Goal: Information Seeking & Learning: Learn about a topic

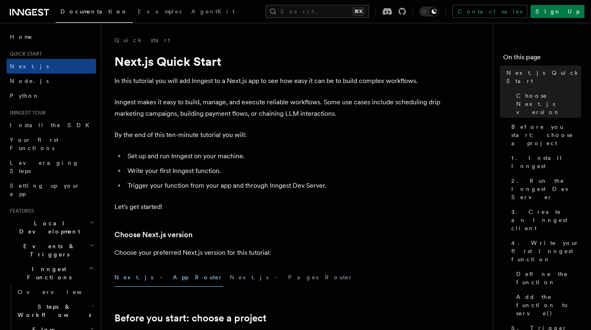
click at [32, 6] on link at bounding box center [29, 11] width 39 height 11
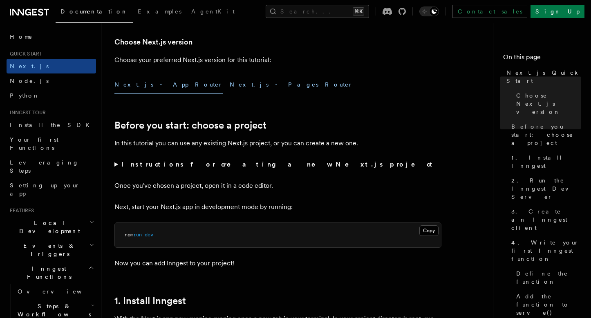
scroll to position [192, 0]
click at [230, 88] on button "Next.js - Pages Router" at bounding box center [291, 85] width 123 height 18
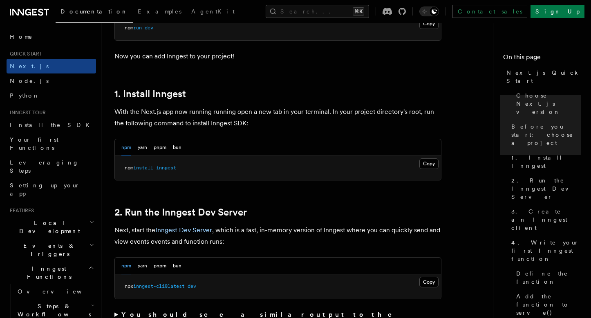
scroll to position [399, 0]
click at [143, 149] on button "yarn" at bounding box center [142, 147] width 9 height 17
drag, startPoint x: 125, startPoint y: 167, endPoint x: 197, endPoint y: 170, distance: 72.4
click at [198, 170] on pre "yarn add inngest" at bounding box center [278, 168] width 326 height 25
copy span "yarn add inngest"
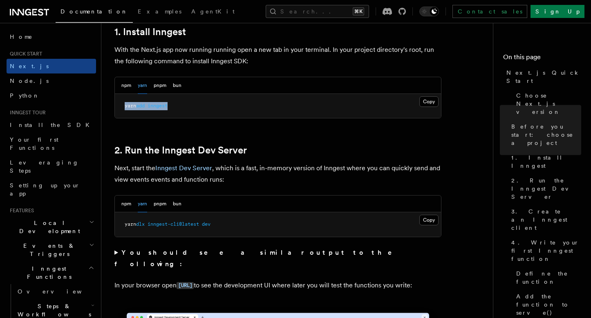
scroll to position [484, 0]
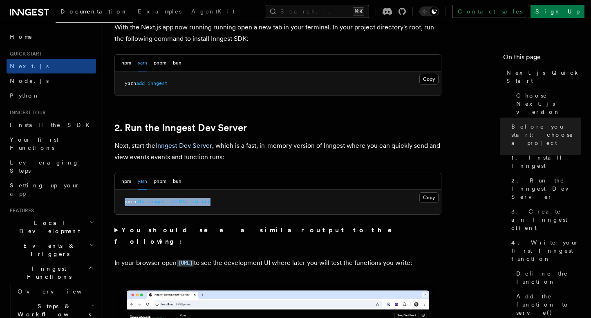
drag, startPoint x: 178, startPoint y: 200, endPoint x: 233, endPoint y: 201, distance: 54.7
click at [233, 201] on pre "yarn dlx inngest-cli@latest dev" at bounding box center [278, 202] width 326 height 25
copy span "yarn dlx inngest-cli@latest dev"
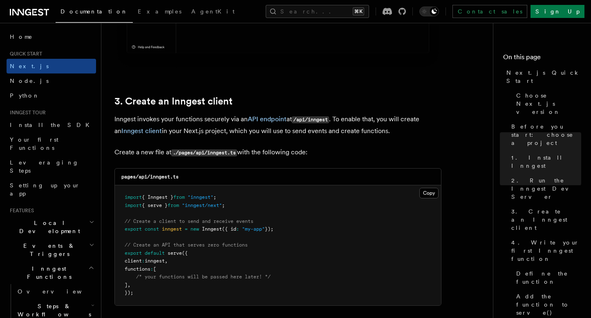
scroll to position [897, 0]
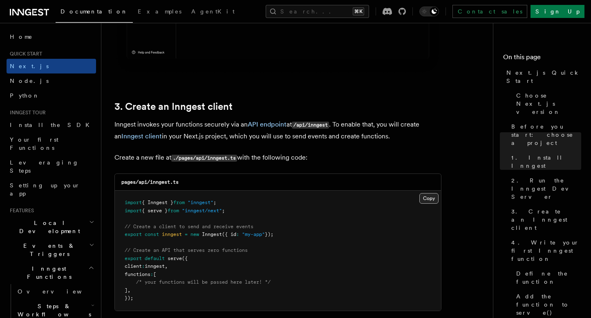
click at [428, 198] on button "Copy Copied" at bounding box center [428, 198] width 19 height 11
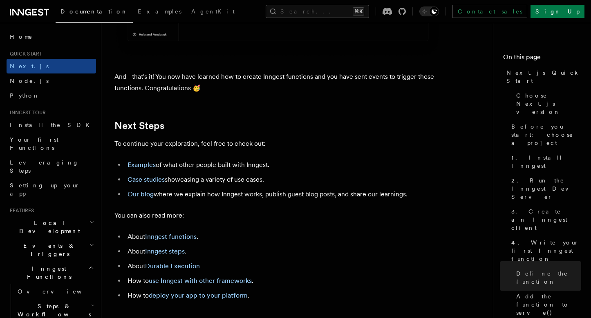
scroll to position [4838, 0]
click at [40, 125] on span "Install the SDK" at bounding box center [52, 125] width 85 height 7
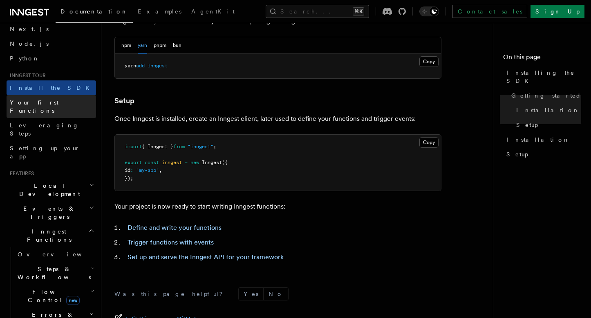
scroll to position [42, 0]
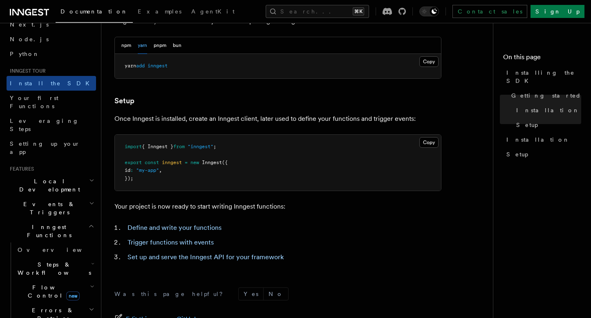
click at [61, 174] on h2 "Local Development" at bounding box center [51, 185] width 89 height 23
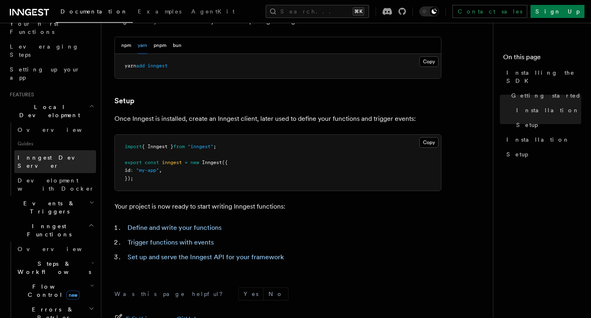
scroll to position [117, 0]
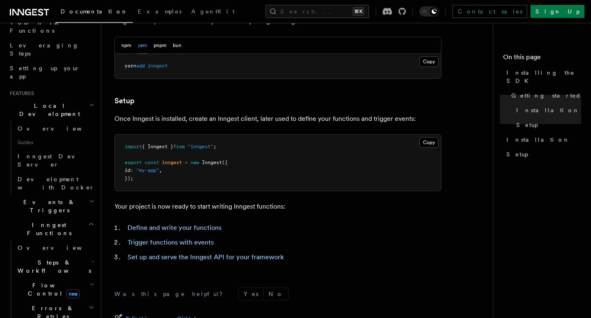
click at [47, 198] on span "Events & Triggers" at bounding box center [48, 206] width 83 height 16
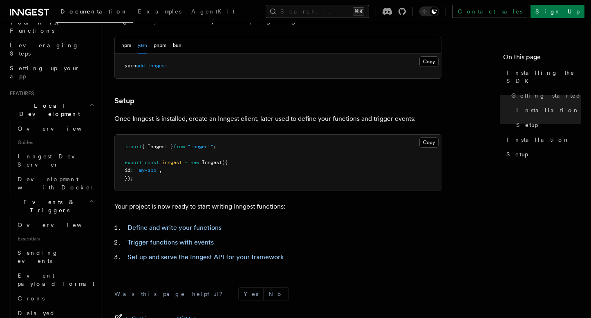
click at [48, 198] on span "Events & Triggers" at bounding box center [48, 206] width 83 height 16
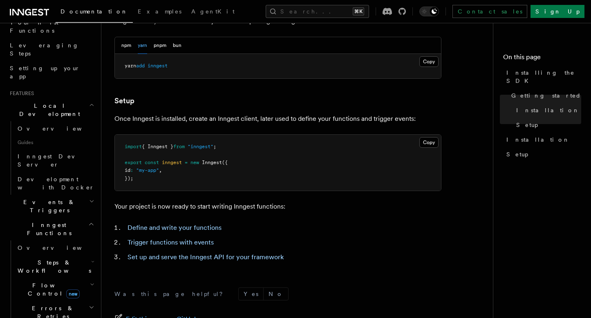
click at [47, 198] on span "Events & Triggers" at bounding box center [48, 206] width 83 height 16
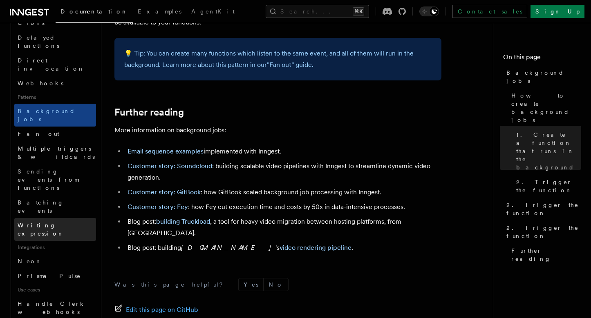
scroll to position [326, 0]
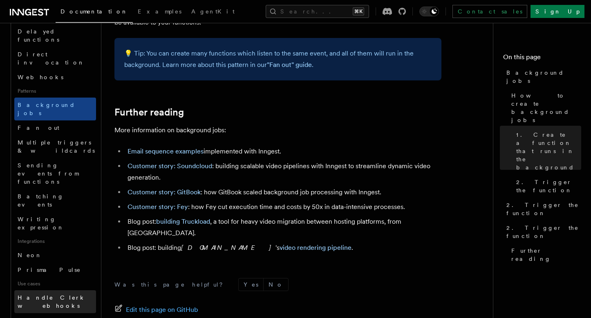
click at [62, 295] on span "Handle Clerk webhooks" at bounding box center [52, 302] width 68 height 15
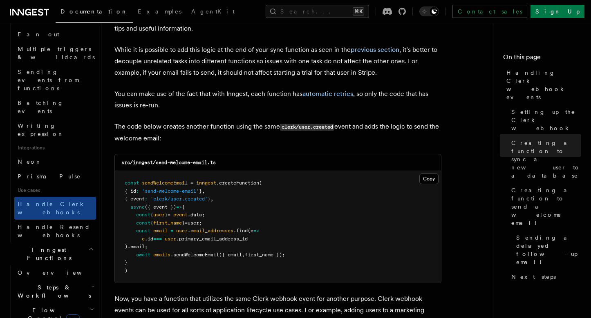
scroll to position [421, 0]
click at [43, 282] on span "Steps & Workflows" at bounding box center [52, 290] width 77 height 16
click at [48, 305] on span "Flow Control new" at bounding box center [52, 313] width 76 height 16
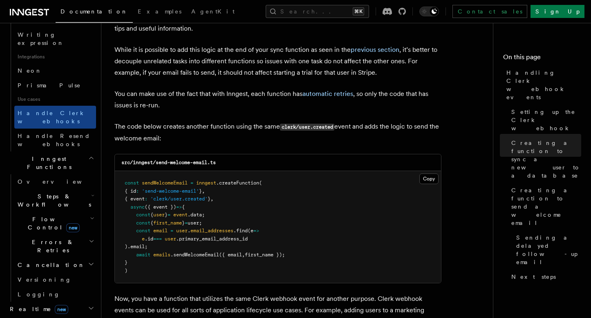
scroll to position [518, 0]
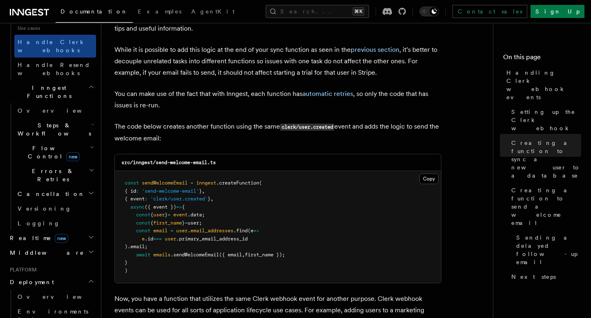
scroll to position [591, 0]
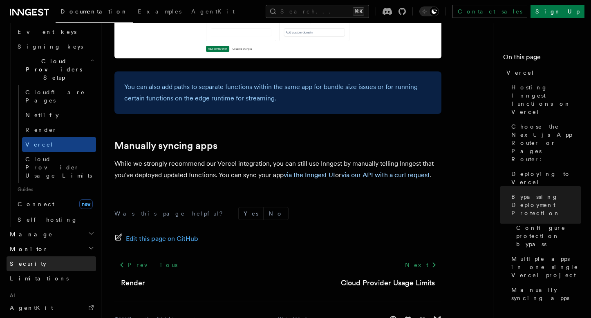
click at [36, 257] on link "Security" at bounding box center [51, 264] width 89 height 15
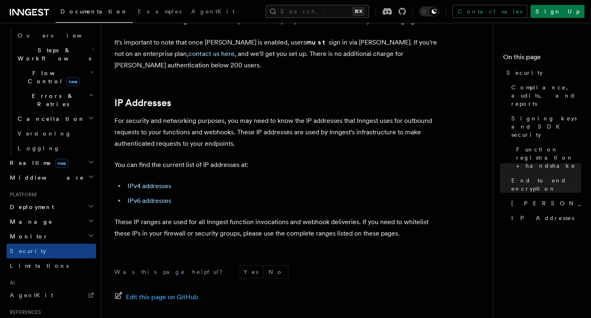
click at [44, 214] on h2 "Manage" at bounding box center [51, 221] width 89 height 15
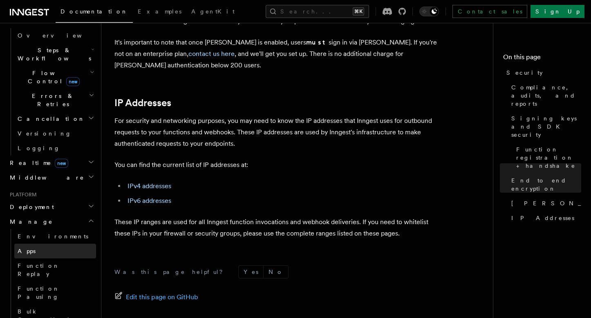
click at [48, 244] on link "Apps" at bounding box center [55, 251] width 82 height 15
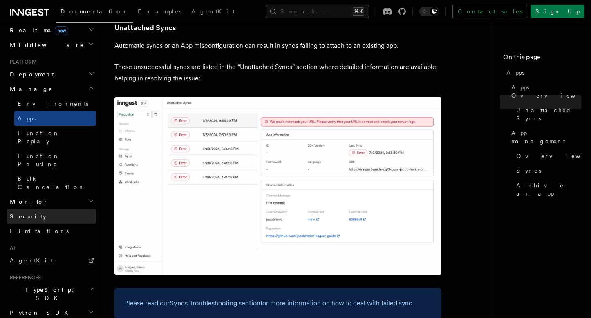
click at [53, 209] on link "Security" at bounding box center [51, 216] width 89 height 15
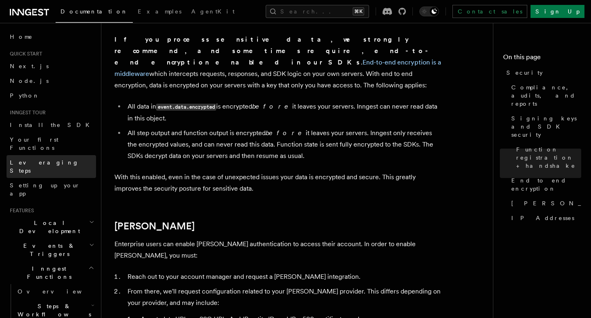
click at [55, 156] on link "Leveraging Steps" at bounding box center [51, 166] width 89 height 23
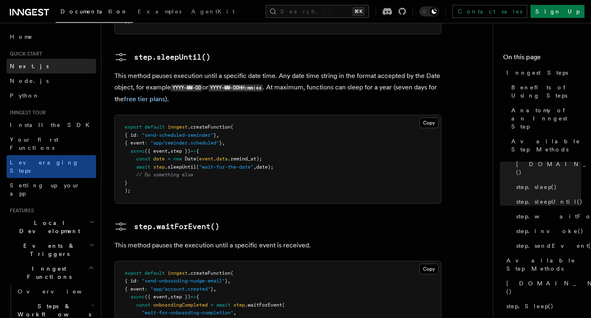
click at [27, 65] on span "Next.js" at bounding box center [29, 66] width 39 height 7
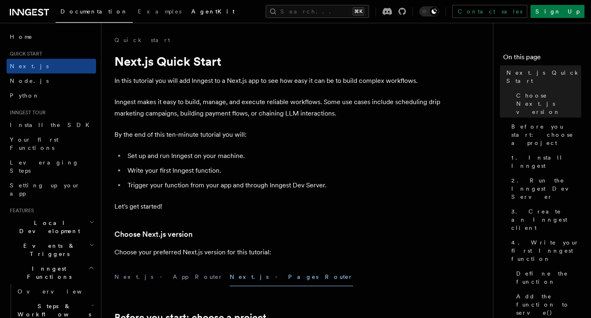
click at [191, 12] on span "AgentKit" at bounding box center [212, 11] width 43 height 7
click at [60, 216] on h2 "Local Development" at bounding box center [51, 227] width 89 height 23
click at [66, 216] on h2 "Local Development" at bounding box center [51, 227] width 89 height 23
click at [52, 284] on link "Overview" at bounding box center [55, 291] width 82 height 15
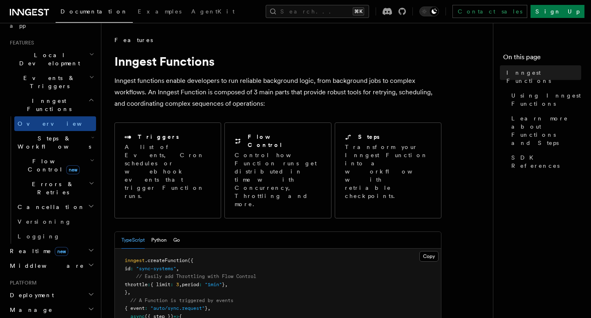
scroll to position [171, 0]
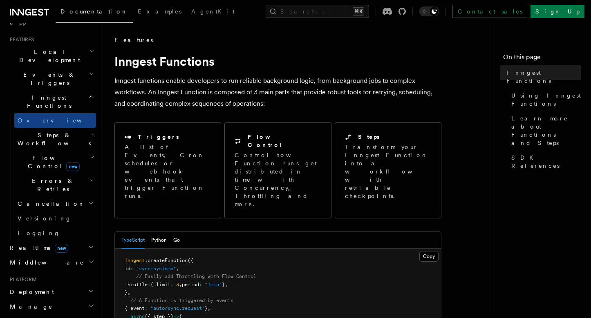
click at [50, 299] on h2 "Manage" at bounding box center [51, 306] width 89 height 15
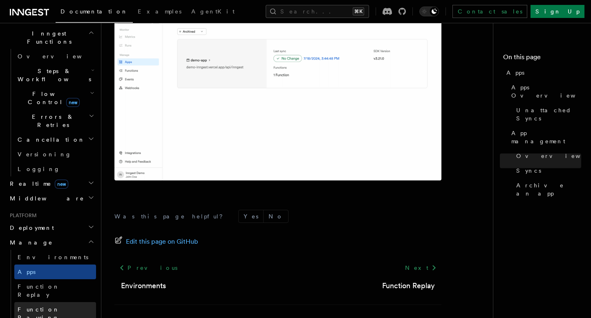
scroll to position [282, 0]
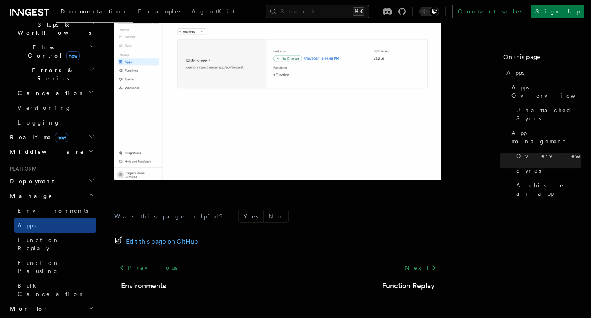
click at [47, 301] on h2 "Monitor" at bounding box center [51, 308] width 89 height 15
click at [48, 301] on h2 "Monitor" at bounding box center [51, 308] width 89 height 15
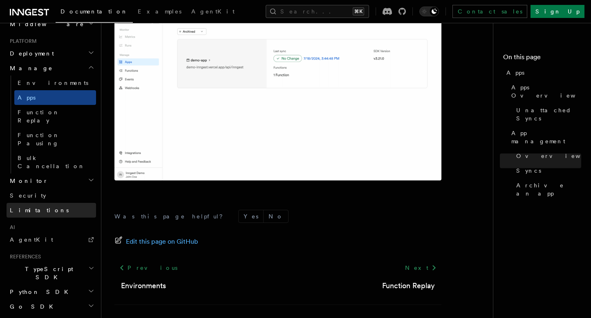
scroll to position [409, 0]
click at [47, 266] on span "TypeScript SDK" at bounding box center [48, 274] width 82 height 16
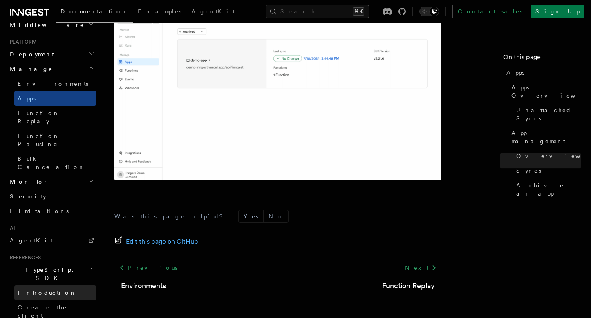
click at [51, 286] on link "Introduction" at bounding box center [55, 293] width 82 height 15
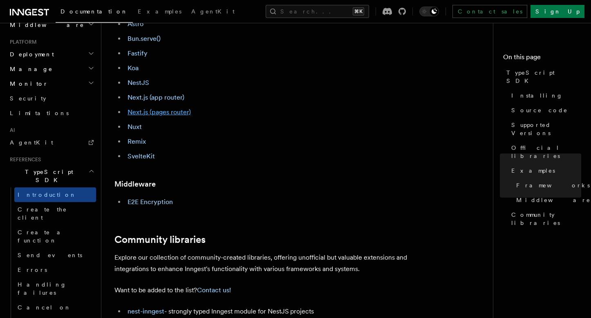
scroll to position [398, 0]
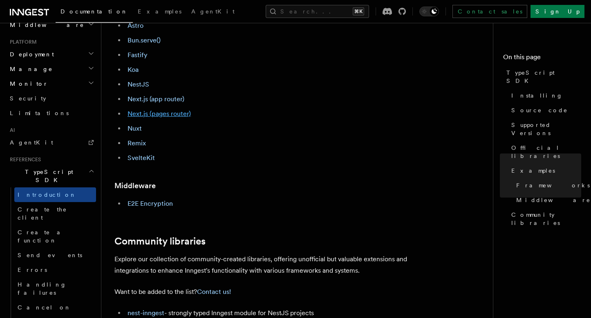
click at [172, 114] on link "Next.js (pages router)" at bounding box center [158, 114] width 63 height 8
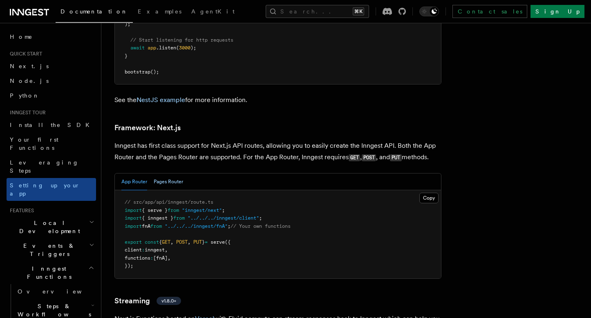
click at [179, 174] on button "Pages Router" at bounding box center [168, 182] width 29 height 17
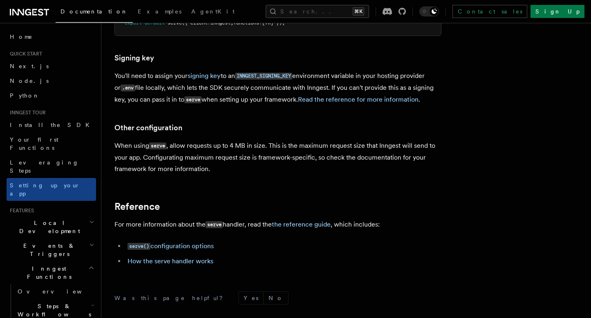
scroll to position [7428, 0]
